Goal: Information Seeking & Learning: Learn about a topic

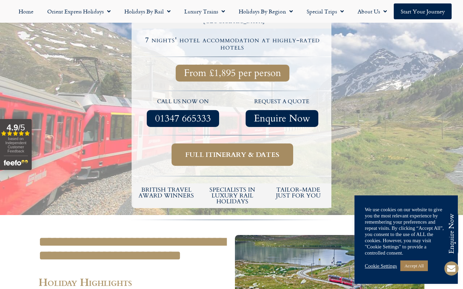
scroll to position [216, 0]
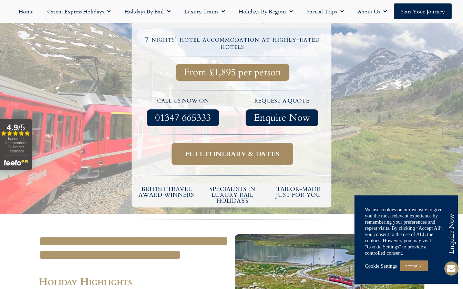
click at [236, 150] on span "Full itinerary & dates" at bounding box center [232, 154] width 94 height 9
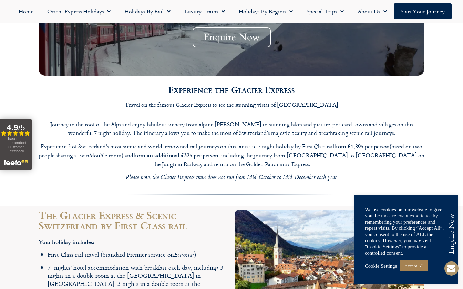
scroll to position [733, 0]
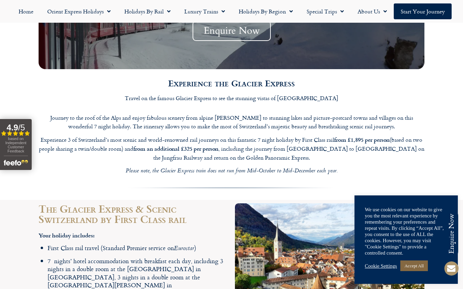
click at [421, 265] on link "Accept All" at bounding box center [414, 266] width 28 height 11
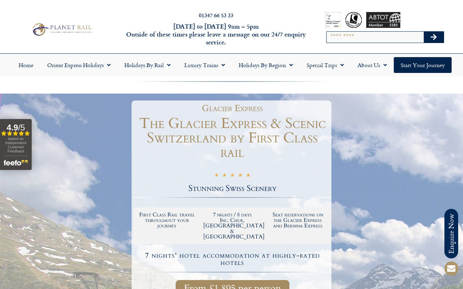
scroll to position [0, 0]
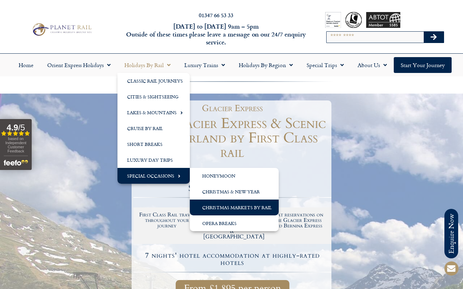
click at [218, 207] on link "Christmas Markets by Rail" at bounding box center [234, 208] width 89 height 16
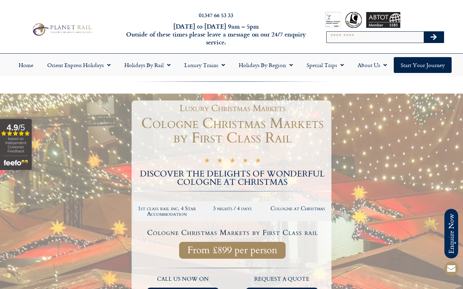
click at [374, 252] on div at bounding box center [231, 247] width 463 height 306
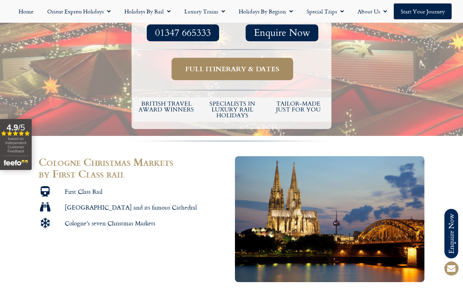
scroll to position [191, 0]
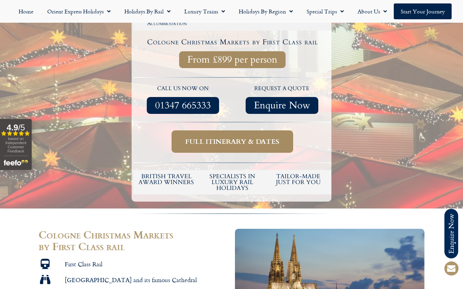
click at [232, 141] on span "Full itinerary & dates" at bounding box center [232, 141] width 94 height 9
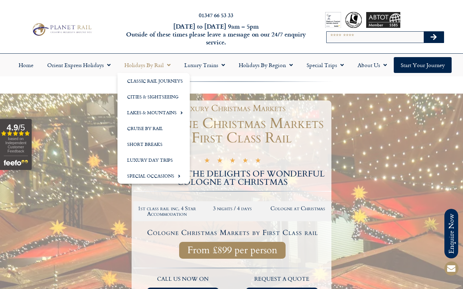
click at [138, 187] on div at bounding box center [232, 191] width 198 height 8
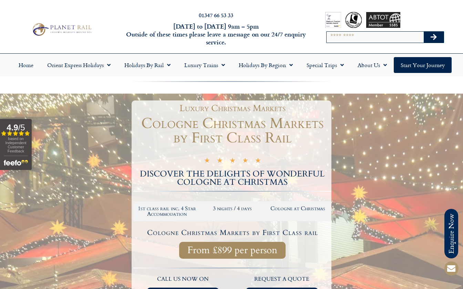
click at [138, 180] on h2 "DISCOVER THE DELIGHTS OF WONDERFUL COLOGNE AT CHRISTMAS" at bounding box center [232, 178] width 198 height 17
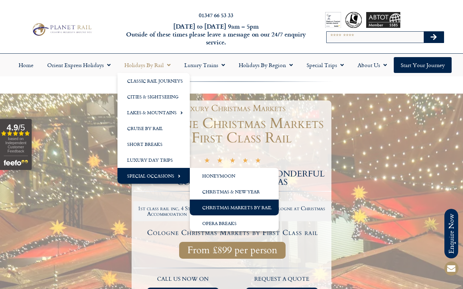
click at [211, 206] on link "Christmas Markets by Rail" at bounding box center [234, 208] width 89 height 16
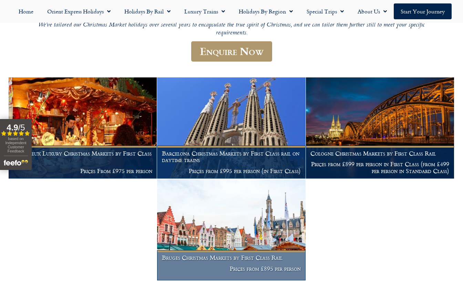
scroll to position [138, 0]
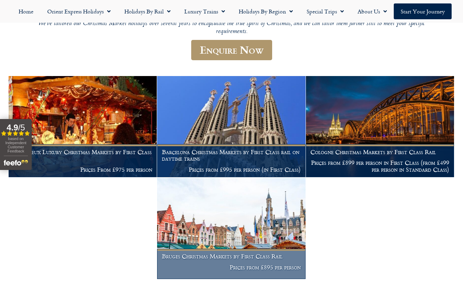
click at [241, 226] on img at bounding box center [231, 228] width 148 height 101
click at [238, 255] on h1 "Bruges Christmas Markets by First Class Rail" at bounding box center [231, 256] width 139 height 7
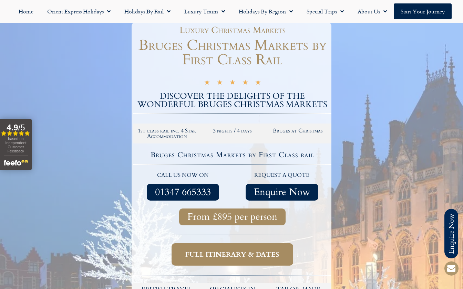
scroll to position [90, 0]
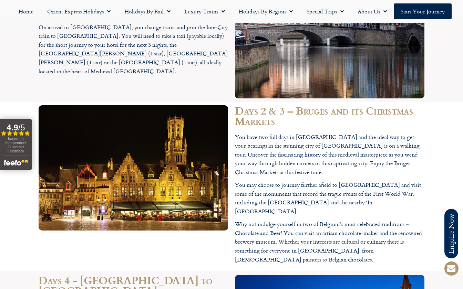
scroll to position [748, 0]
